Goal: Task Accomplishment & Management: Manage account settings

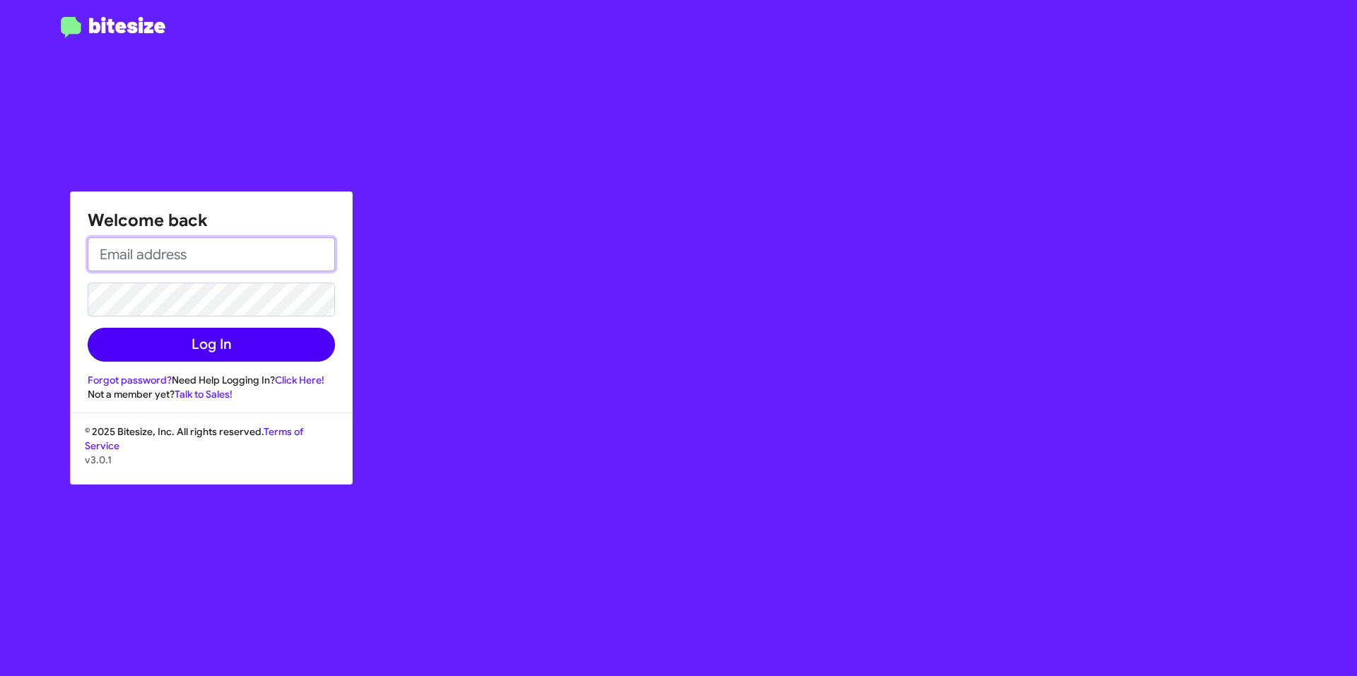
type input "[EMAIL_ADDRESS][DOMAIN_NAME]"
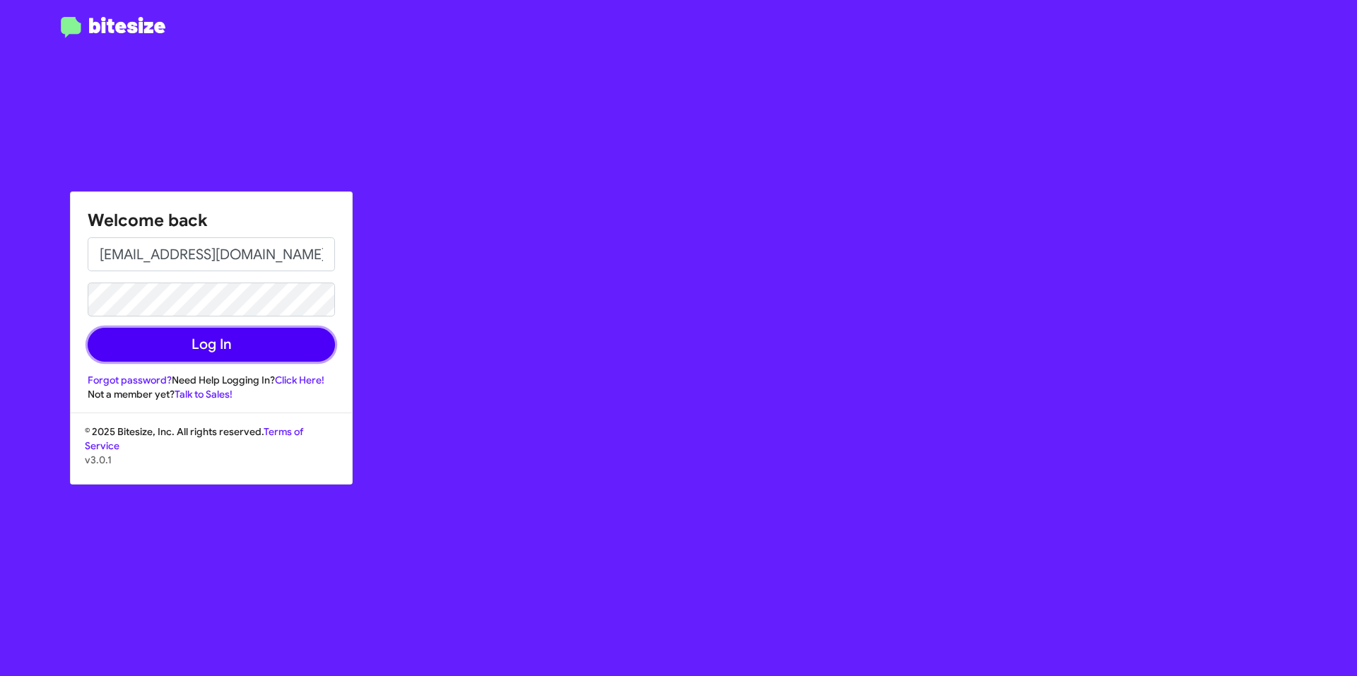
click at [254, 337] on button "Log In" at bounding box center [211, 345] width 247 height 34
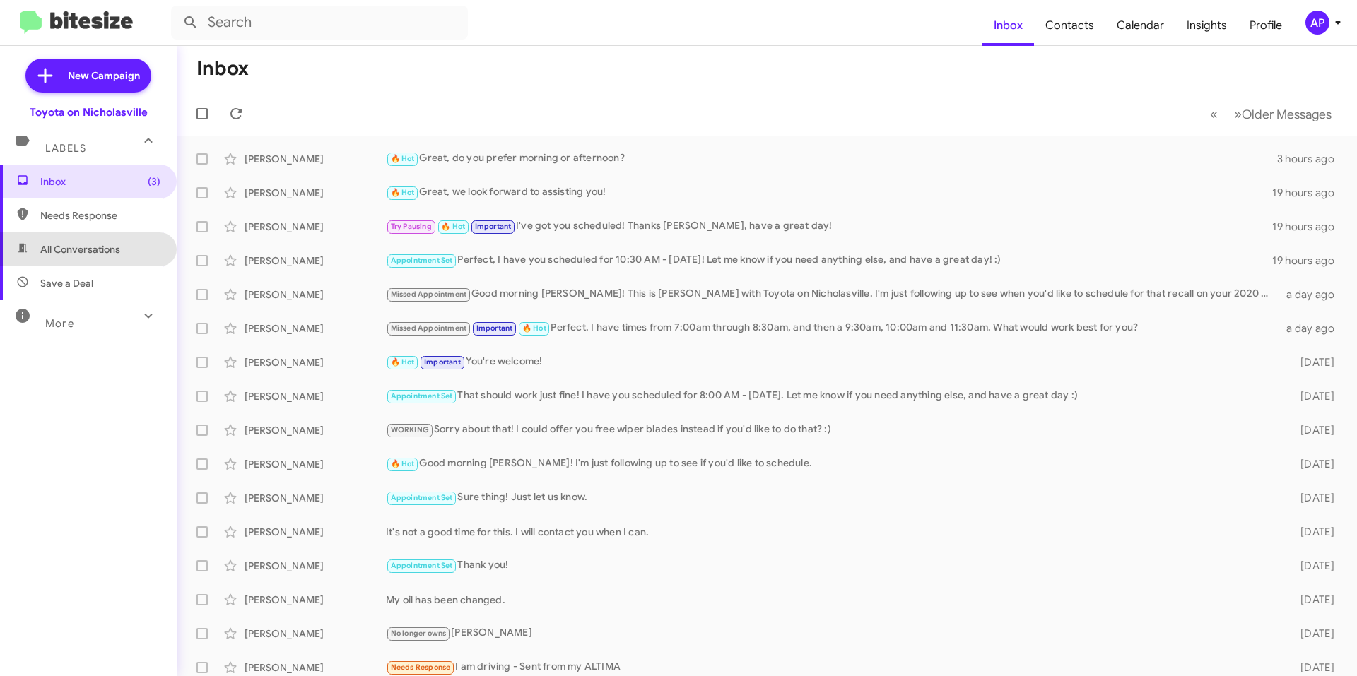
click at [100, 236] on span "All Conversations" at bounding box center [88, 250] width 177 height 34
type input "in:all-conversations"
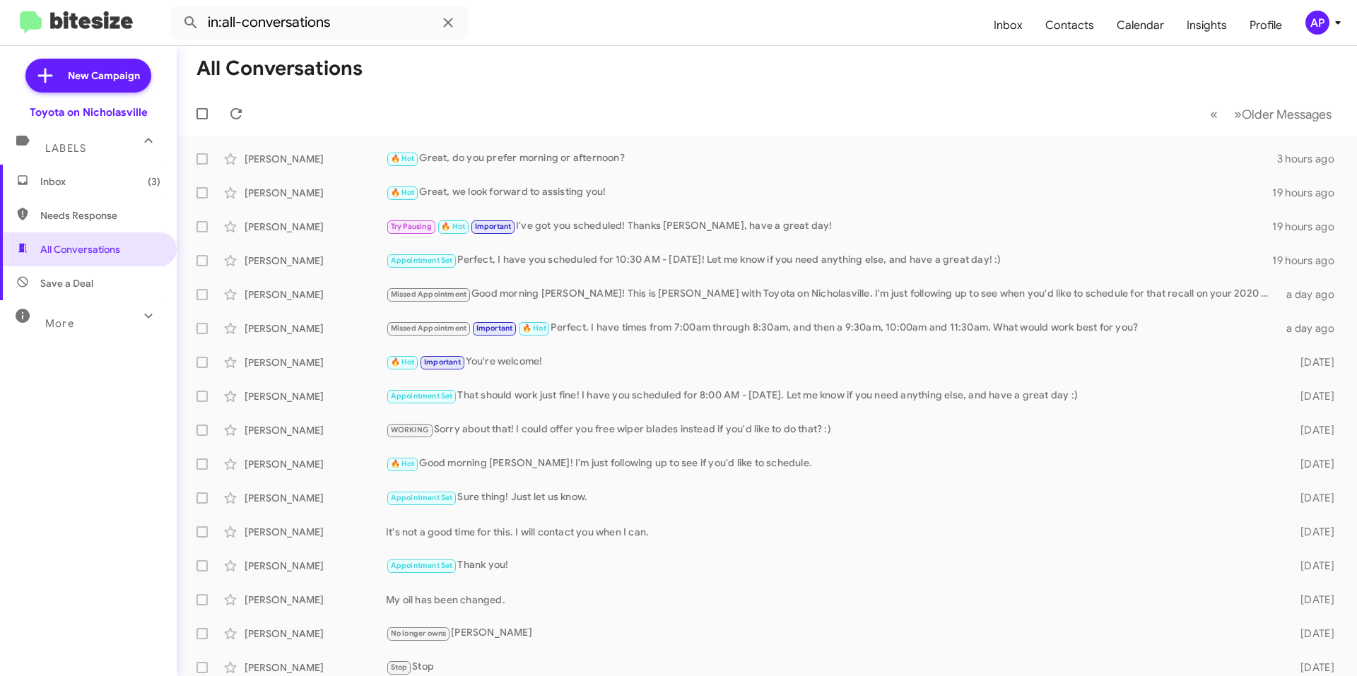
drag, startPoint x: 86, startPoint y: 180, endPoint x: 115, endPoint y: 174, distance: 29.5
click at [86, 180] on span "Inbox (3)" at bounding box center [100, 182] width 120 height 14
